Goal: Task Accomplishment & Management: Manage account settings

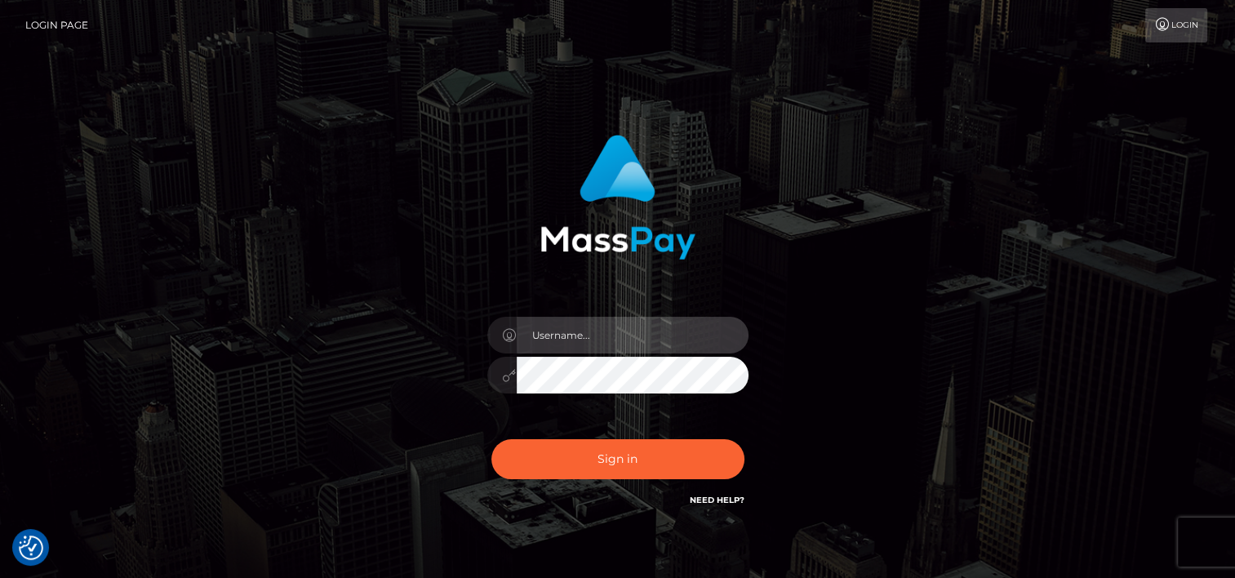
click at [581, 333] on input "text" at bounding box center [633, 335] width 232 height 37
type input "tammyk.cforth"
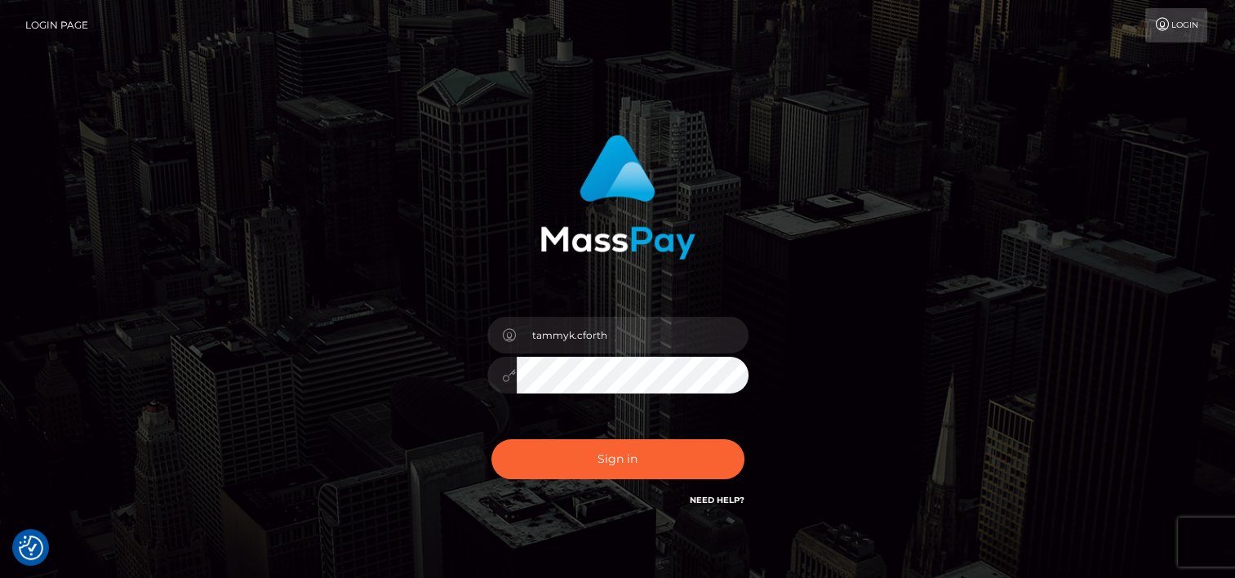
click at [412, 345] on div "tammyk.cforth Sign in" at bounding box center [617, 321] width 429 height 399
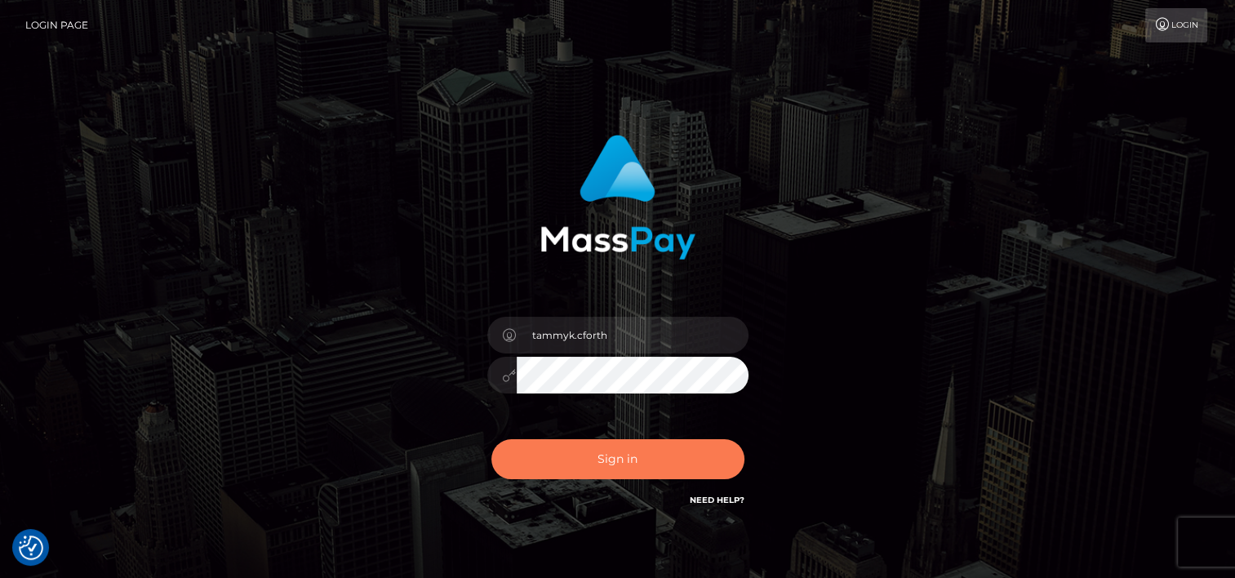
click at [630, 464] on button "Sign in" at bounding box center [618, 459] width 253 height 40
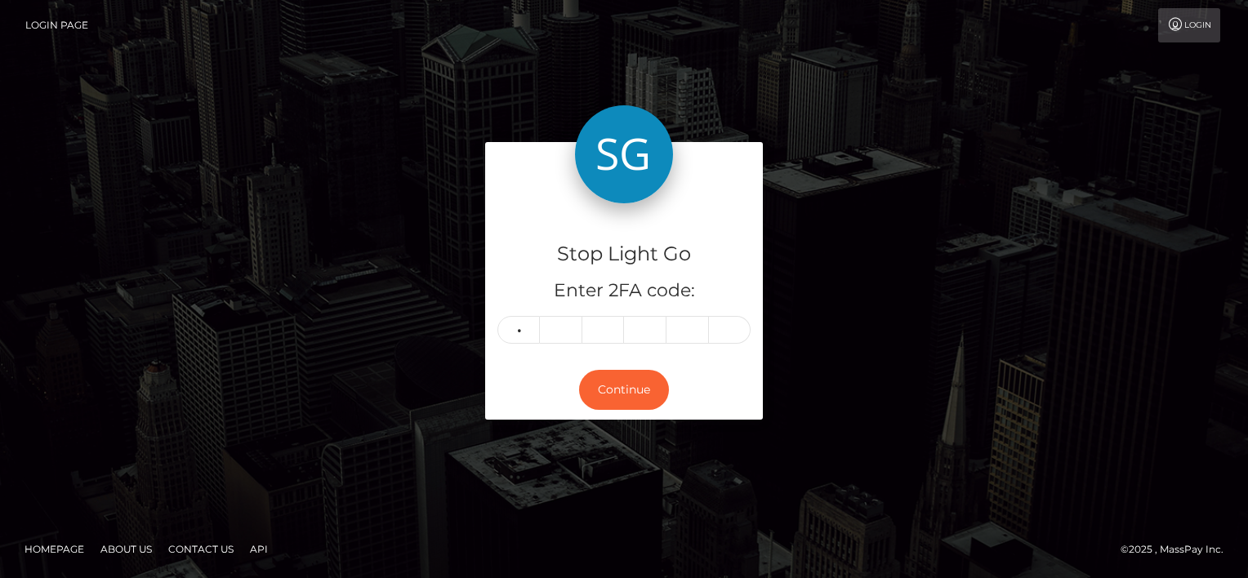
type input "4"
type input "8"
type input "9"
type input "4"
type input "1"
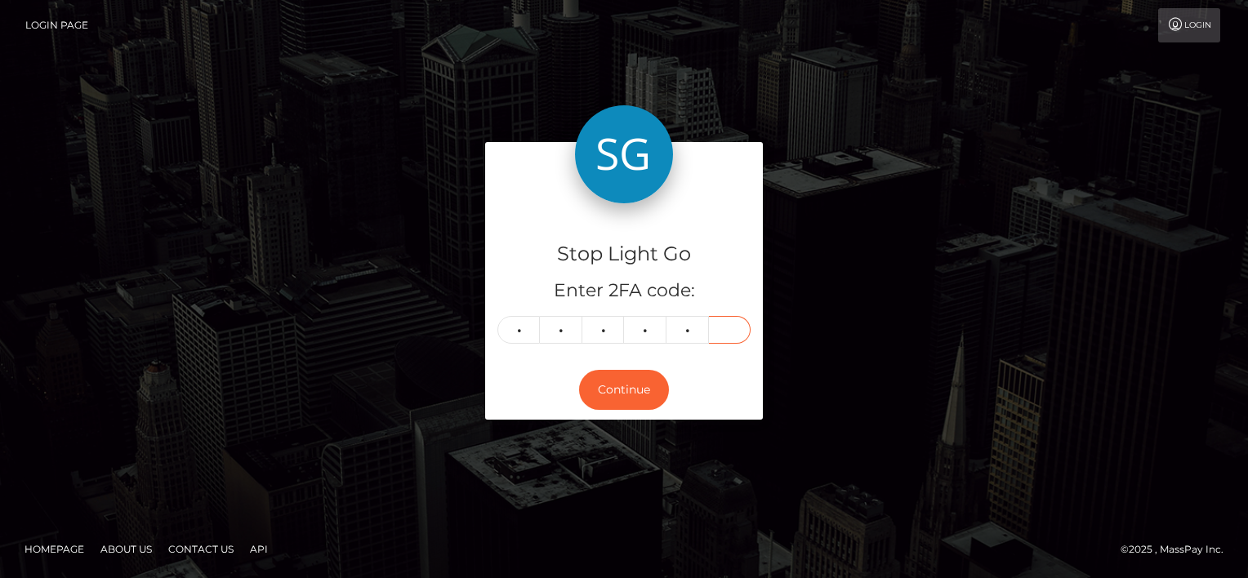
type input "1"
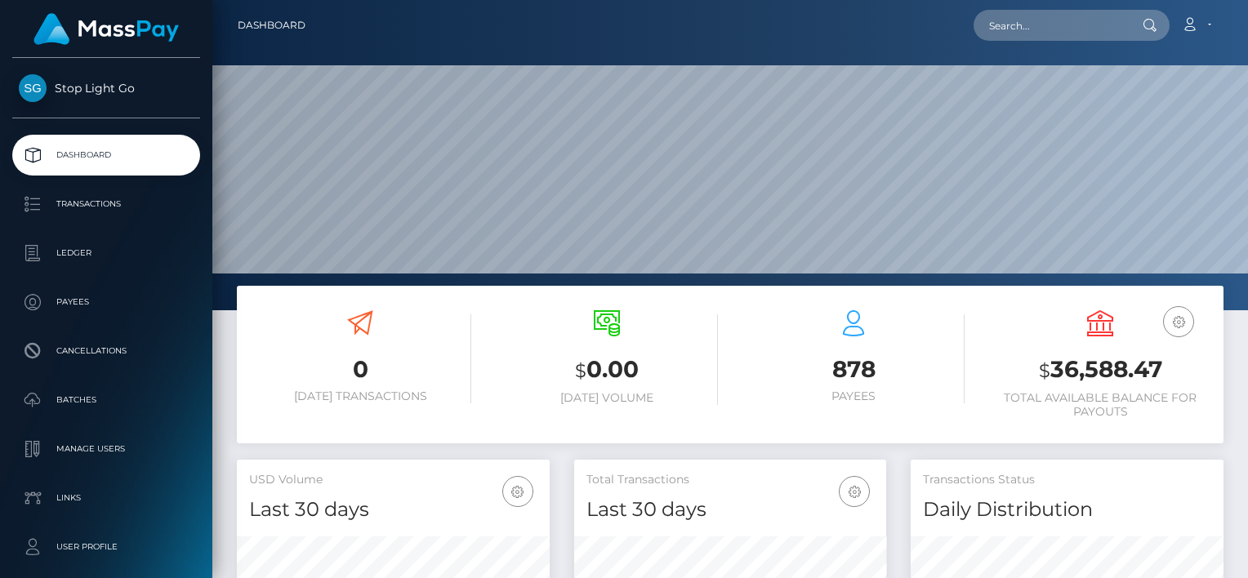
scroll to position [289, 313]
click at [1209, 23] on link "Account" at bounding box center [1196, 25] width 48 height 34
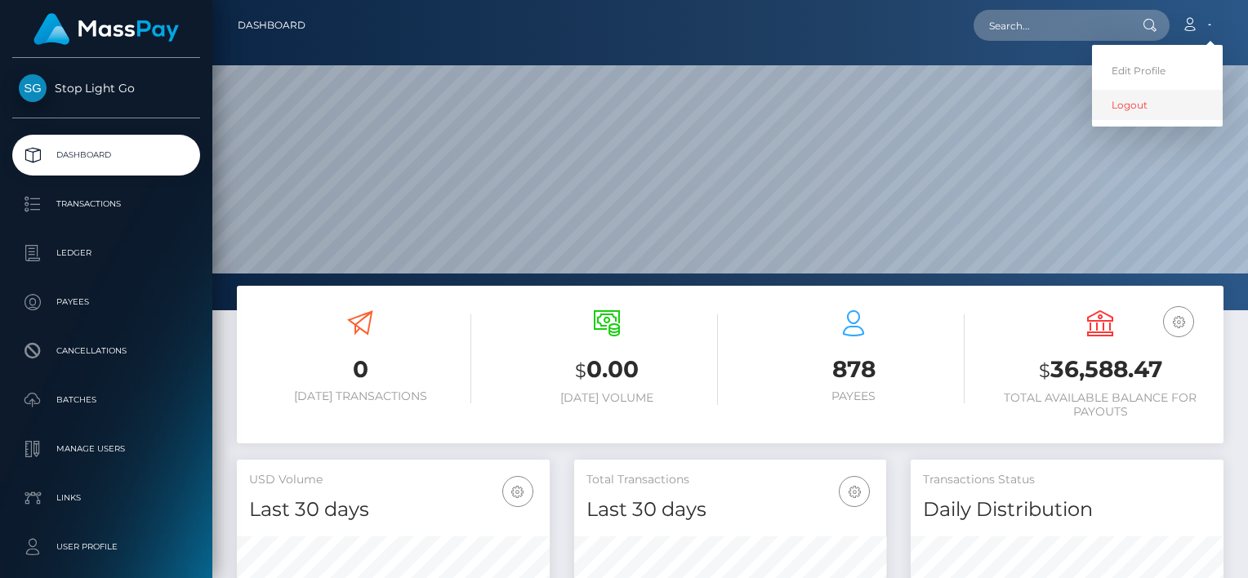
click at [1124, 103] on link "Logout" at bounding box center [1157, 105] width 131 height 30
